Goal: Information Seeking & Learning: Learn about a topic

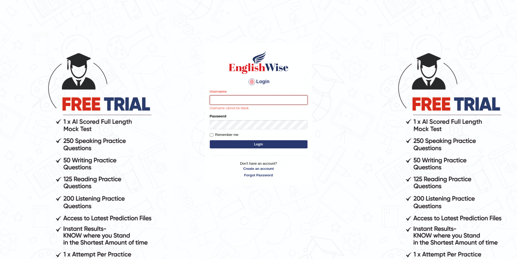
paste input "Talentededucation"
type input "Talentededucation"
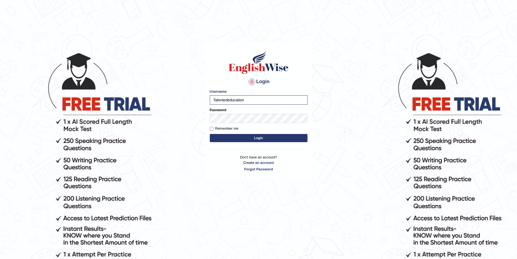
click at [231, 113] on div "Password" at bounding box center [259, 115] width 98 height 16
click at [219, 128] on label "Remember me" at bounding box center [224, 128] width 29 height 5
click at [213, 128] on input "Remember me" at bounding box center [212, 129] width 4 height 4
checkbox input "true"
click at [240, 137] on button "Login" at bounding box center [259, 138] width 98 height 8
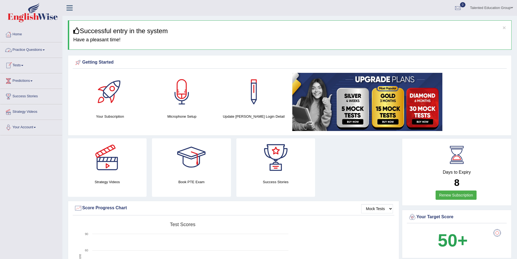
click at [21, 65] on link "Tests" at bounding box center [31, 65] width 62 height 14
click at [37, 51] on link "Practice Questions" at bounding box center [31, 49] width 62 height 14
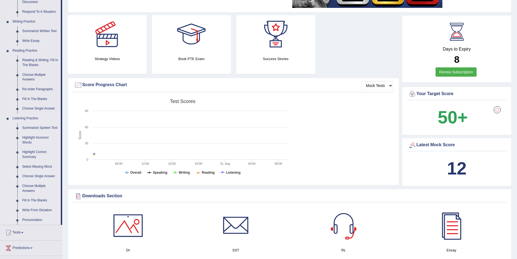
scroll to position [163, 0]
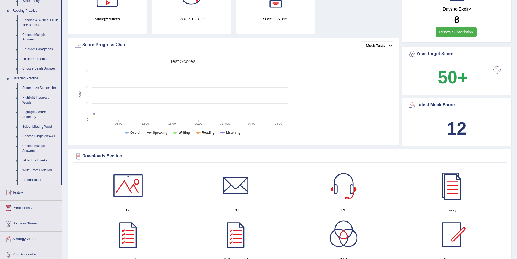
click at [45, 88] on link "Summarize Spoken Text" at bounding box center [40, 88] width 41 height 10
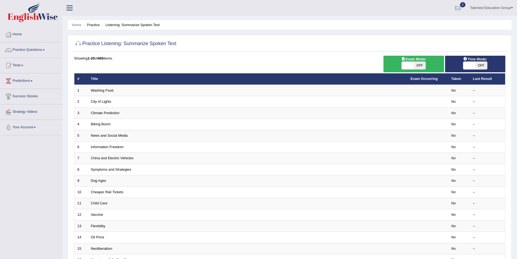
click at [420, 66] on span "OFF" at bounding box center [420, 66] width 12 height 8
checkbox input "true"
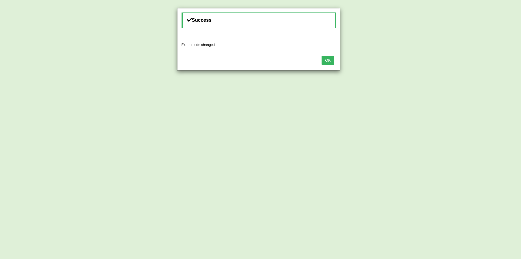
click at [332, 60] on button "OK" at bounding box center [328, 60] width 12 height 9
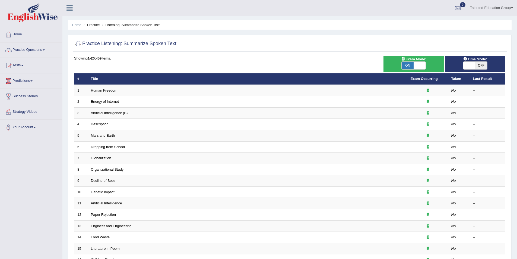
click at [475, 67] on span at bounding box center [470, 66] width 12 height 8
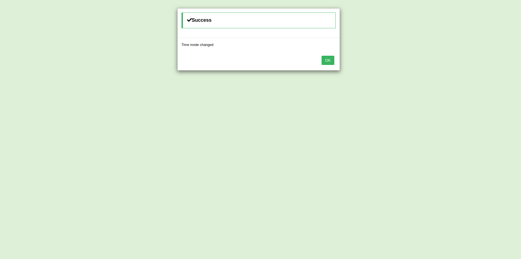
click at [334, 60] on button "OK" at bounding box center [328, 60] width 12 height 9
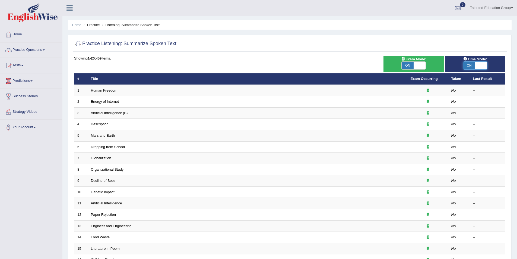
click at [480, 66] on span at bounding box center [482, 66] width 12 height 8
checkbox input "false"
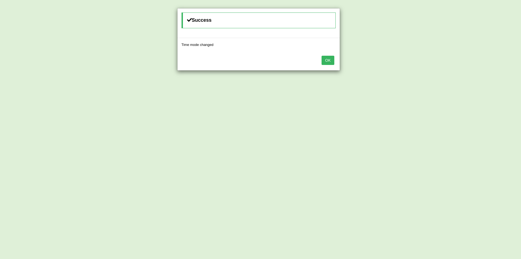
click at [331, 58] on button "OK" at bounding box center [328, 60] width 12 height 9
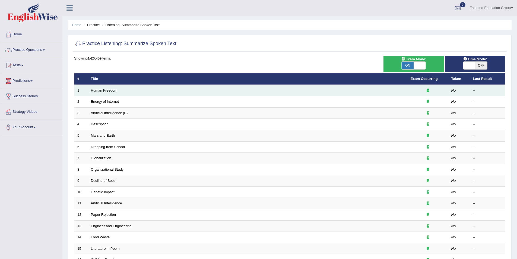
click at [192, 92] on td "Human Freedom" at bounding box center [248, 90] width 320 height 11
click at [428, 91] on icon at bounding box center [428, 91] width 3 height 4
click at [438, 89] on div at bounding box center [428, 90] width 35 height 5
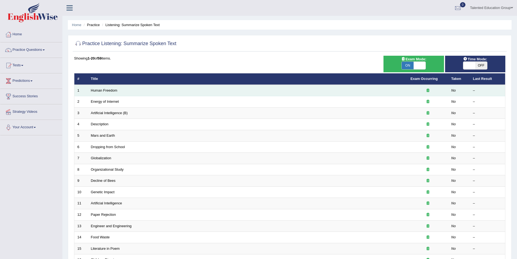
click at [472, 89] on td "–" at bounding box center [487, 90] width 35 height 11
click at [452, 90] on em "No" at bounding box center [454, 90] width 5 height 4
click at [105, 90] on link "Human Freedom" at bounding box center [104, 90] width 27 height 4
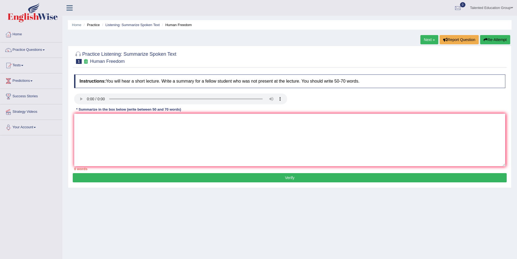
drag, startPoint x: 111, startPoint y: 81, endPoint x: 149, endPoint y: 80, distance: 38.9
click at [140, 80] on h4 "Instructions: You will hear a short lecture. Write a summary for a fellow stude…" at bounding box center [290, 81] width 432 height 14
drag, startPoint x: 164, startPoint y: 81, endPoint x: 211, endPoint y: 79, distance: 46.8
click at [206, 78] on h4 "Instructions: You will hear a short lecture. Write a summary for a fellow stude…" at bounding box center [290, 81] width 432 height 14
click at [188, 131] on textarea at bounding box center [290, 140] width 432 height 53
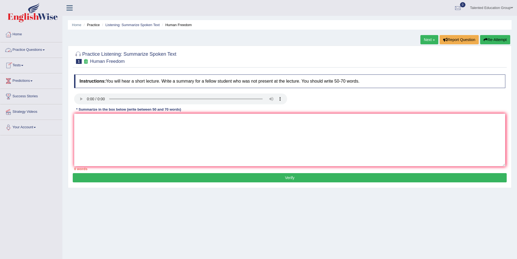
click at [40, 51] on link "Practice Questions" at bounding box center [31, 49] width 62 height 14
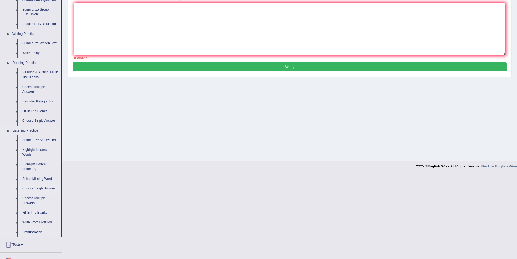
scroll to position [136, 0]
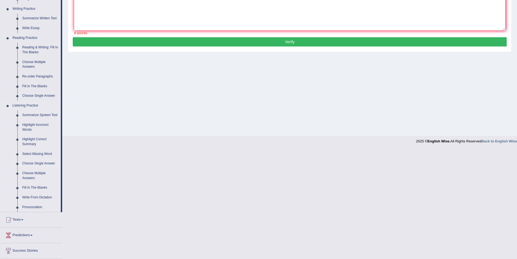
click at [45, 163] on link "Choose Single Answer" at bounding box center [40, 164] width 41 height 10
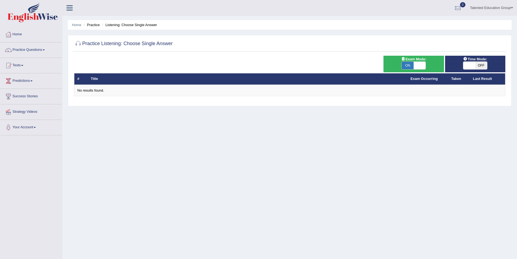
click at [411, 65] on span "ON" at bounding box center [408, 66] width 12 height 8
checkbox input "false"
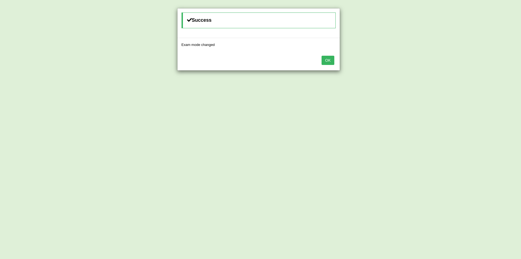
click at [332, 61] on button "OK" at bounding box center [328, 60] width 12 height 9
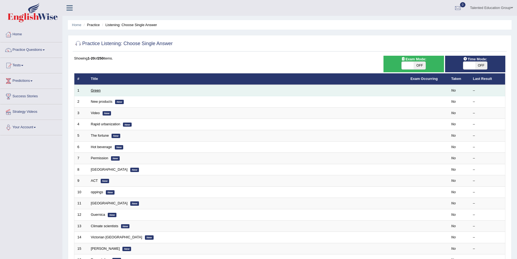
click at [95, 90] on link "Green" at bounding box center [96, 90] width 10 height 4
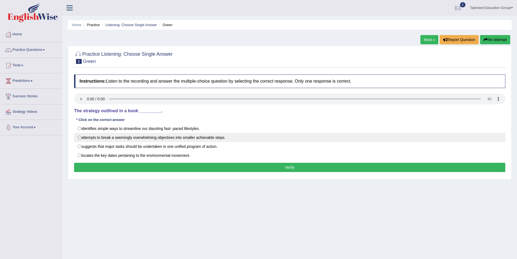
click at [84, 137] on label "attempts to break a seemingly overwhelming objectives into smaller achievable s…" at bounding box center [290, 137] width 432 height 9
radio input "true"
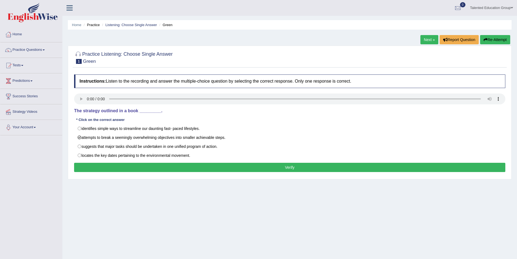
click at [161, 164] on button "Verify" at bounding box center [290, 167] width 432 height 9
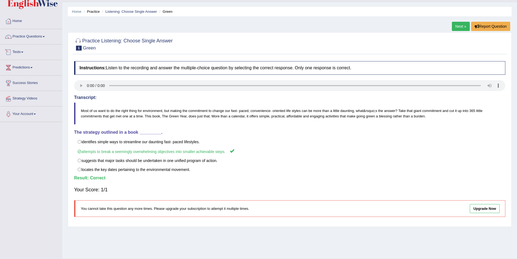
scroll to position [26, 0]
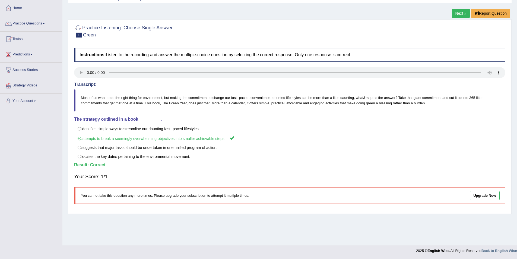
click at [458, 12] on link "Next »" at bounding box center [461, 13] width 18 height 9
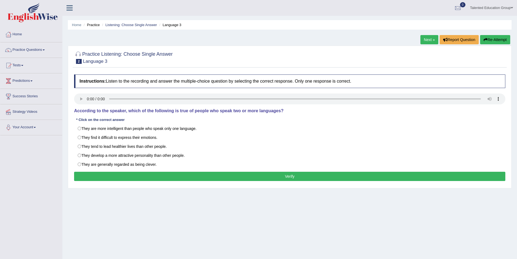
drag, startPoint x: 136, startPoint y: 109, endPoint x: 153, endPoint y: 109, distance: 17.4
click at [153, 109] on h4 "According to the speaker, which of the following is true of people who speak tw…" at bounding box center [290, 110] width 432 height 5
drag, startPoint x: 178, startPoint y: 109, endPoint x: 191, endPoint y: 110, distance: 12.5
click at [191, 110] on h4 "According to the speaker, which of the following is true of people who speak tw…" at bounding box center [290, 110] width 432 height 5
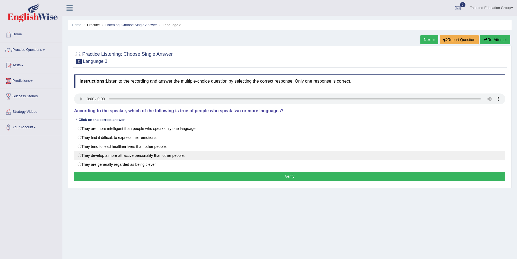
click at [83, 157] on label "They develop a more attractive personality than other people." at bounding box center [290, 155] width 432 height 9
radio input "true"
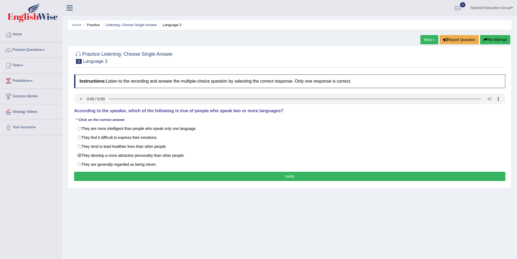
click at [205, 176] on button "Verify" at bounding box center [290, 176] width 432 height 9
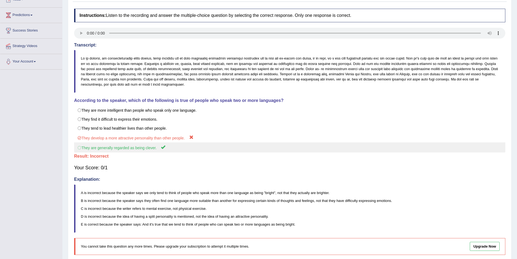
scroll to position [81, 0]
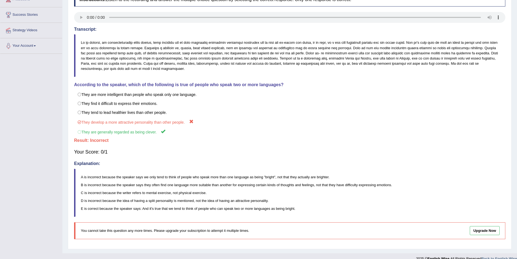
drag, startPoint x: 317, startPoint y: 177, endPoint x: 321, endPoint y: 176, distance: 3.8
click at [322, 177] on p "A is incorrect because the speaker says we only tend to think of people who spe…" at bounding box center [293, 176] width 425 height 5
drag, startPoint x: 316, startPoint y: 176, endPoint x: 323, endPoint y: 178, distance: 8.0
click at [323, 178] on p "A is incorrect because the speaker says we only tend to think of people who spe…" at bounding box center [293, 176] width 425 height 5
drag, startPoint x: 319, startPoint y: 177, endPoint x: 340, endPoint y: 175, distance: 21.3
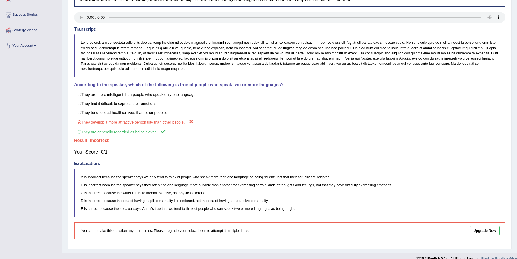
click at [340, 175] on p "A is incorrect because the speaker says we only tend to think of people who spe…" at bounding box center [293, 176] width 425 height 5
drag, startPoint x: 322, startPoint y: 175, endPoint x: 326, endPoint y: 175, distance: 4.1
click at [326, 175] on p "A is incorrect because the speaker says we only tend to think of people who spe…" at bounding box center [293, 176] width 425 height 5
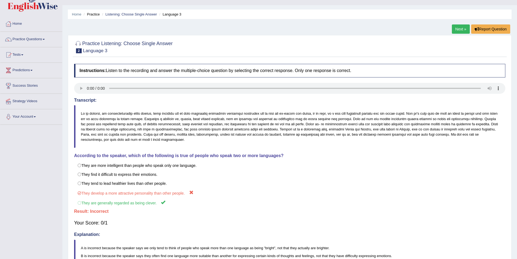
scroll to position [8, 0]
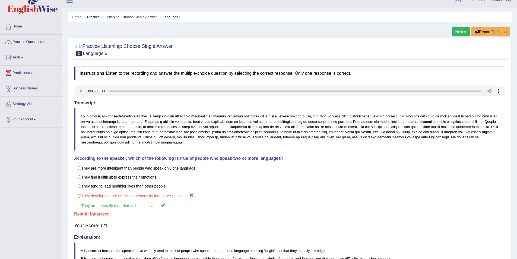
click at [459, 32] on link "Next »" at bounding box center [461, 31] width 18 height 9
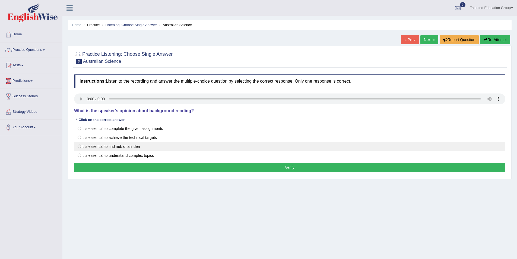
click at [80, 146] on label "It is essential to find nub of an idea" at bounding box center [290, 146] width 432 height 9
radio input "true"
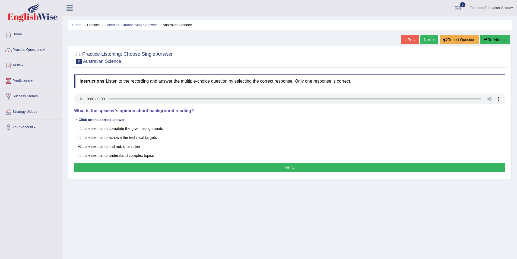
click at [147, 168] on button "Verify" at bounding box center [290, 167] width 432 height 9
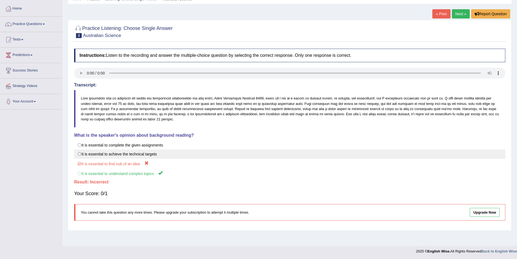
scroll to position [26, 0]
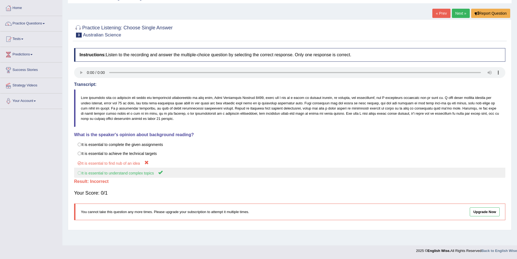
drag, startPoint x: 109, startPoint y: 175, endPoint x: 120, endPoint y: 177, distance: 10.9
click at [120, 177] on label "It is essential to understand complex topics" at bounding box center [290, 173] width 432 height 10
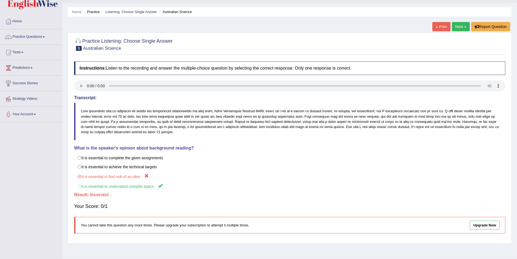
scroll to position [0, 0]
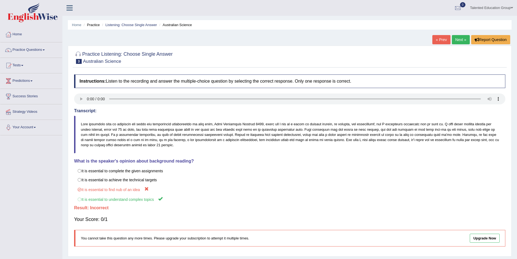
click at [464, 40] on link "Next »" at bounding box center [461, 39] width 18 height 9
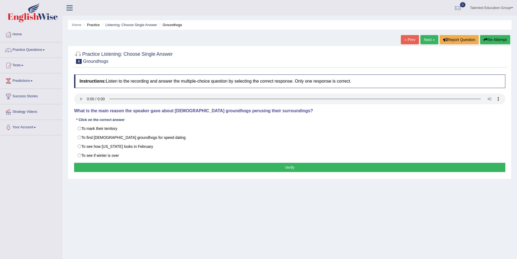
drag, startPoint x: 169, startPoint y: 111, endPoint x: 221, endPoint y: 110, distance: 52.4
click at [221, 110] on h4 "What is the main reason the speaker gave about male groundhogs perusing their s…" at bounding box center [290, 110] width 432 height 5
click at [222, 110] on h4 "What is the main reason the speaker gave about male groundhogs perusing their s…" at bounding box center [290, 110] width 432 height 5
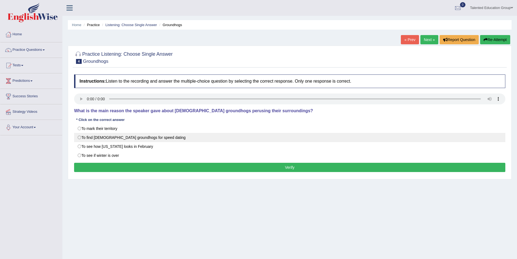
drag, startPoint x: 85, startPoint y: 100, endPoint x: 79, endPoint y: 137, distance: 37.7
click at [79, 137] on label "To find female groundhogs for speed dating" at bounding box center [290, 137] width 432 height 9
radio input "true"
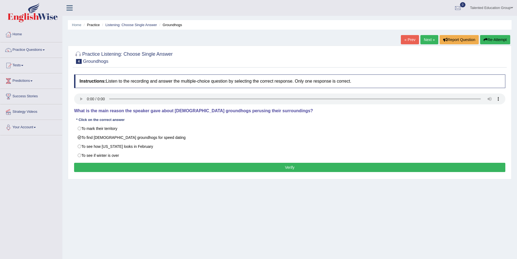
click at [134, 165] on button "Verify" at bounding box center [290, 167] width 432 height 9
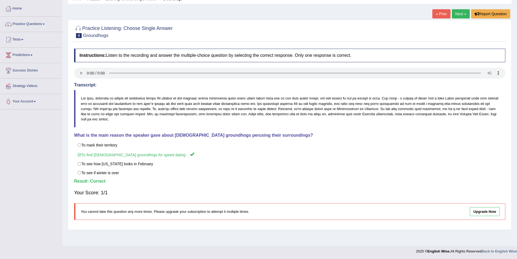
scroll to position [26, 0]
click at [463, 12] on link "Next »" at bounding box center [461, 13] width 18 height 9
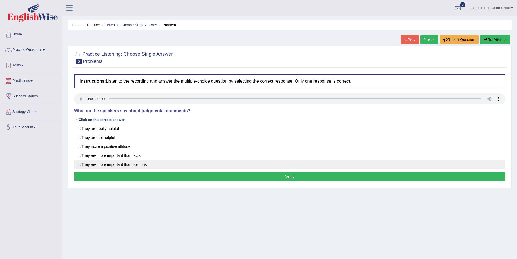
click at [102, 161] on label "They are more important than opinions" at bounding box center [290, 164] width 432 height 9
radio input "true"
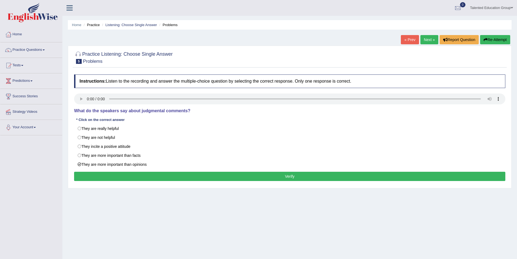
click at [98, 176] on button "Verify" at bounding box center [290, 176] width 432 height 9
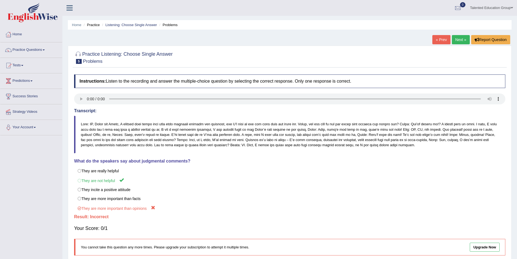
click at [463, 37] on link "Next »" at bounding box center [461, 39] width 18 height 9
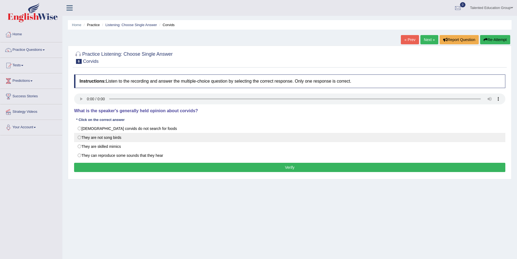
click at [85, 136] on label "They are not song birds" at bounding box center [290, 137] width 432 height 9
radio input "true"
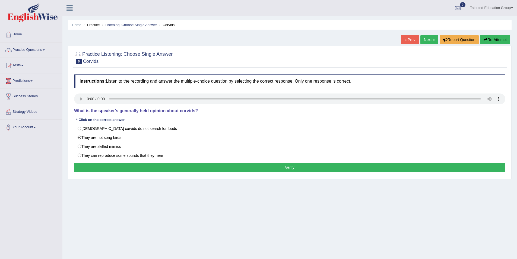
click at [126, 166] on button "Verify" at bounding box center [290, 167] width 432 height 9
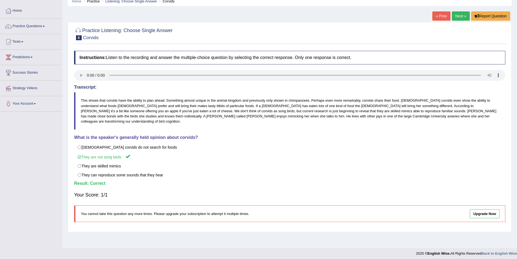
scroll to position [26, 0]
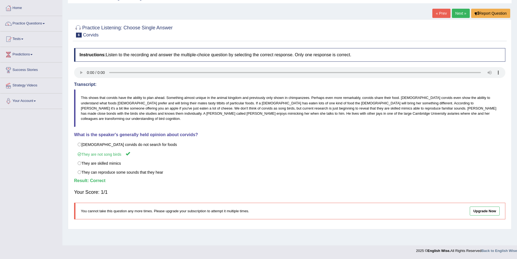
click at [460, 14] on link "Next »" at bounding box center [461, 13] width 18 height 9
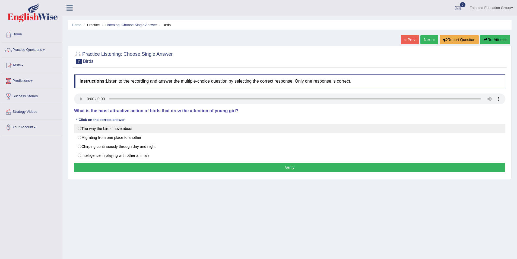
click at [79, 128] on label "The way the birds move about" at bounding box center [290, 128] width 432 height 9
radio input "true"
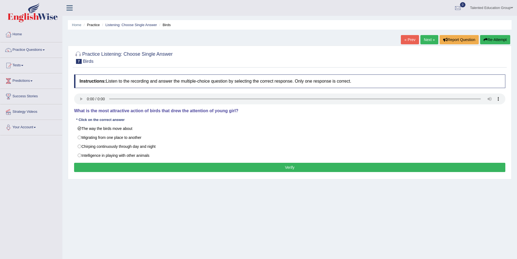
click at [204, 167] on button "Verify" at bounding box center [290, 167] width 432 height 9
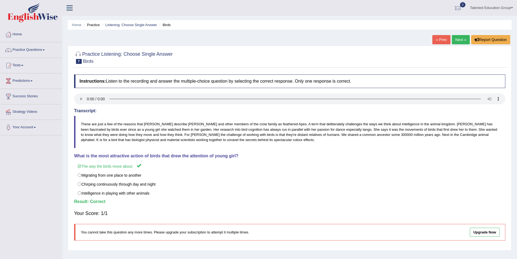
click at [461, 40] on link "Next »" at bounding box center [461, 39] width 18 height 9
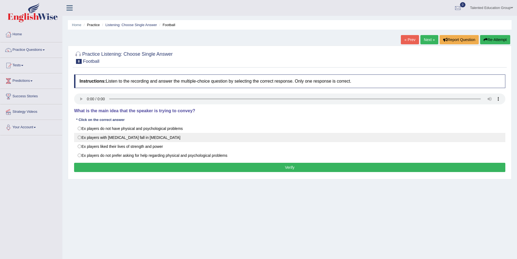
click at [80, 137] on label "Ex players with chronic pain fall in depression" at bounding box center [290, 137] width 432 height 9
radio input "true"
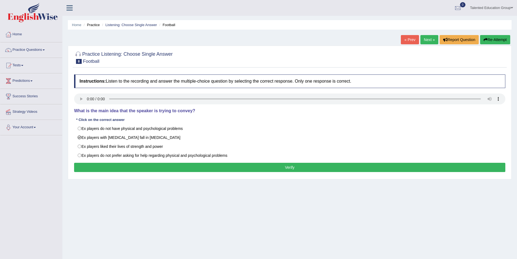
click at [150, 165] on button "Verify" at bounding box center [290, 167] width 432 height 9
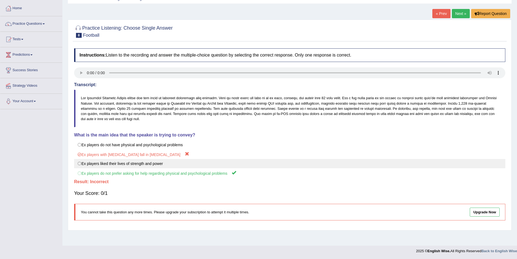
scroll to position [26, 0]
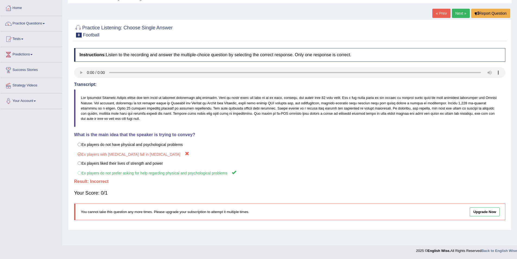
click at [461, 13] on link "Next »" at bounding box center [461, 13] width 18 height 9
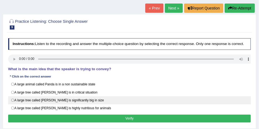
scroll to position [32, 0]
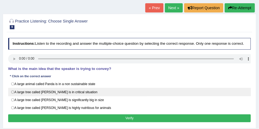
click at [13, 92] on label "A large tree called [PERSON_NAME] is in critical situation" at bounding box center [129, 92] width 243 height 8
radio input "true"
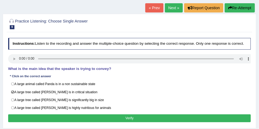
click at [32, 116] on button "Verify" at bounding box center [129, 119] width 243 height 8
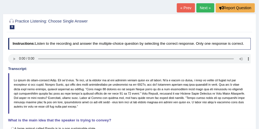
scroll to position [0, 0]
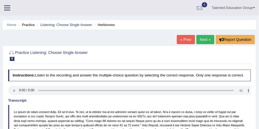
click at [204, 40] on link "Next »" at bounding box center [205, 39] width 18 height 9
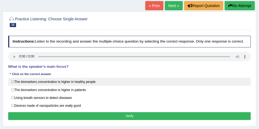
scroll to position [41, 0]
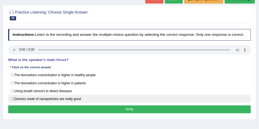
click at [14, 98] on label "Devices made of nanoparticles are really good" at bounding box center [129, 99] width 243 height 8
radio input "true"
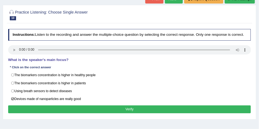
click at [103, 107] on button "Verify" at bounding box center [129, 110] width 243 height 8
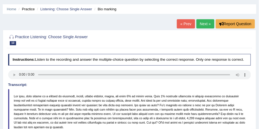
scroll to position [0, 0]
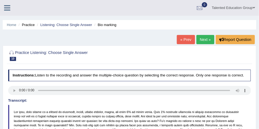
click at [207, 43] on link "Next »" at bounding box center [205, 39] width 18 height 9
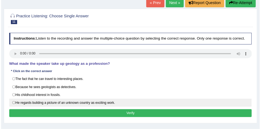
scroll to position [32, 0]
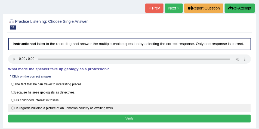
click at [15, 105] on label "He regards building a picture of an unknown country as exciting work." at bounding box center [129, 108] width 243 height 8
radio input "true"
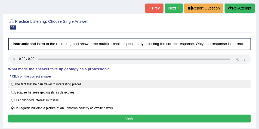
drag, startPoint x: 19, startPoint y: 86, endPoint x: 19, endPoint y: 83, distance: 3.5
click at [19, 84] on label "The fact that he can travel to interesting places." at bounding box center [129, 84] width 243 height 8
radio input "true"
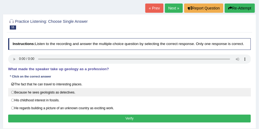
click at [14, 90] on label "Because he sees geologists as detectives." at bounding box center [129, 92] width 243 height 8
radio input "true"
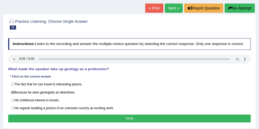
click at [41, 119] on button "Verify" at bounding box center [129, 119] width 243 height 8
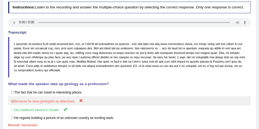
scroll to position [76, 0]
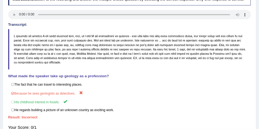
drag, startPoint x: 97, startPoint y: 36, endPoint x: 132, endPoint y: 36, distance: 35.0
click at [132, 36] on blockquote at bounding box center [129, 49] width 243 height 41
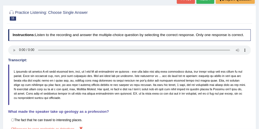
scroll to position [41, 0]
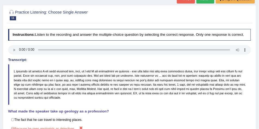
drag, startPoint x: 198, startPoint y: 108, endPoint x: 186, endPoint y: 109, distance: 12.0
click at [186, 109] on div "Instructions: Listen to the recording and answer the multiple-choice question b…" at bounding box center [129, 127] width 245 height 200
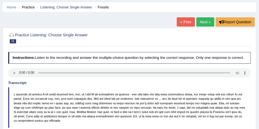
scroll to position [14, 0]
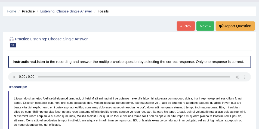
click at [201, 27] on link "Next »" at bounding box center [205, 25] width 18 height 9
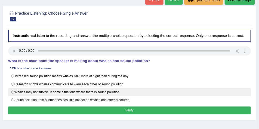
scroll to position [41, 0]
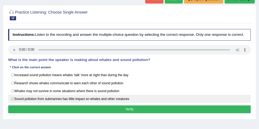
click at [17, 98] on label "Sound pollution from submarines has little impact on whales and other creatures" at bounding box center [129, 99] width 243 height 8
radio input "true"
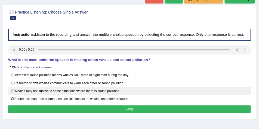
click at [36, 92] on label "Whales may not survive in some situations where there is sound pollution" at bounding box center [129, 91] width 243 height 8
radio input "true"
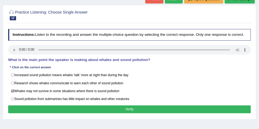
click at [34, 106] on button "Verify" at bounding box center [129, 110] width 243 height 8
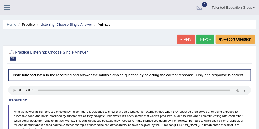
scroll to position [0, 0]
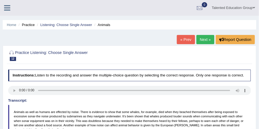
click at [204, 38] on link "Next »" at bounding box center [205, 39] width 18 height 9
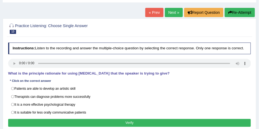
click at [152, 14] on link "« Prev" at bounding box center [154, 12] width 18 height 9
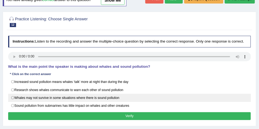
click at [13, 98] on label "Whales may not survive in some situations where there is sound pollution" at bounding box center [129, 98] width 243 height 8
radio input "true"
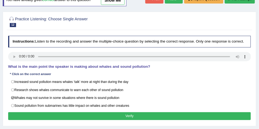
click at [36, 118] on div "Instructions: Listen to the recording and answer the multiple-choice question b…" at bounding box center [129, 79] width 245 height 90
click at [37, 115] on button "Verify" at bounding box center [129, 116] width 243 height 8
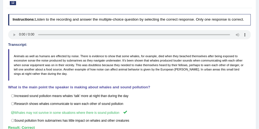
scroll to position [25, 0]
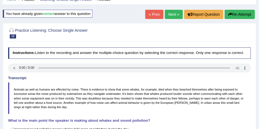
click at [174, 16] on link "Next »" at bounding box center [174, 14] width 18 height 9
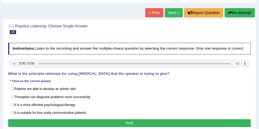
scroll to position [27, 0]
